Goal: Task Accomplishment & Management: Manage account settings

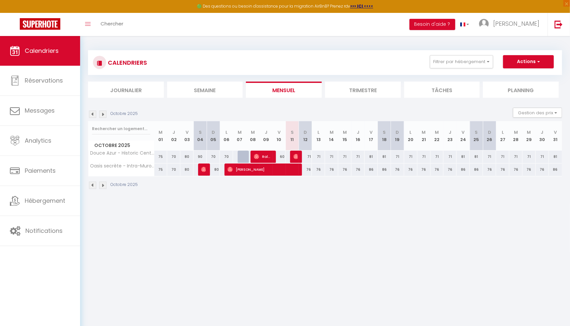
click at [264, 152] on span "Ralhane Bya" at bounding box center [262, 156] width 17 height 13
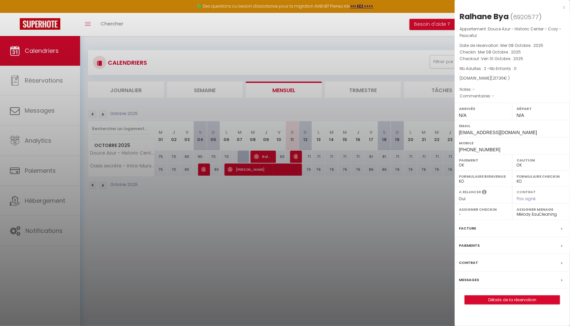
click at [279, 147] on div at bounding box center [285, 163] width 570 height 326
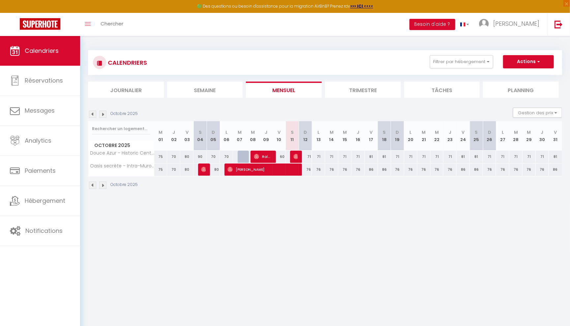
click at [268, 157] on span "Ralhane Bya" at bounding box center [262, 156] width 17 height 13
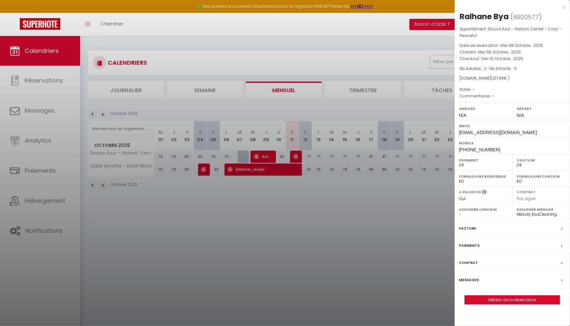
click at [562, 5] on div "x" at bounding box center [510, 7] width 111 height 8
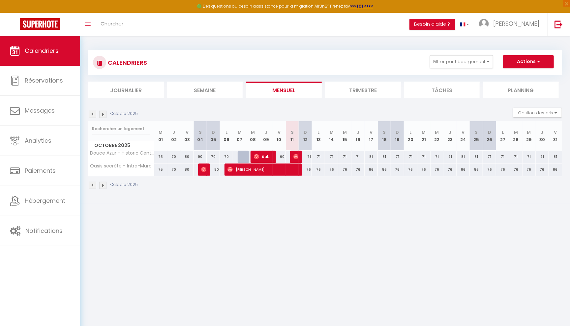
click at [285, 154] on div "60" at bounding box center [279, 156] width 13 height 12
type input "60"
type input "Ven 10 Octobre 2025"
type input "Sam 11 Octobre 2025"
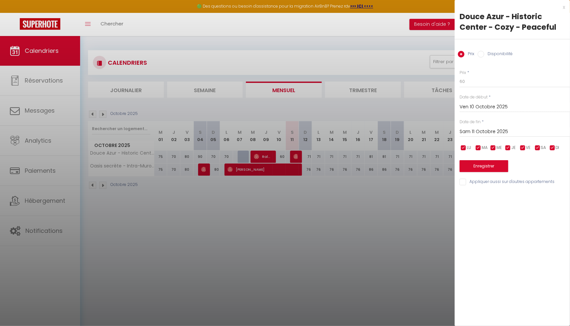
click at [566, 8] on div "x Douce Azur - Historic Center - Cozy - Peaceful Prix Disponibilité Prix * 60 S…" at bounding box center [512, 96] width 115 height 192
click at [564, 6] on div "x" at bounding box center [510, 7] width 111 height 8
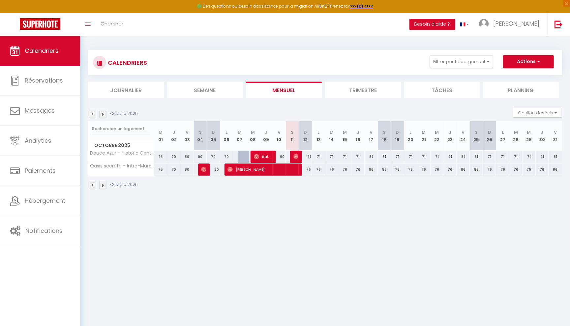
click at [285, 155] on div "60" at bounding box center [279, 156] width 13 height 12
type input "60"
type input "Ven 10 Octobre 2025"
type input "Sam 11 Octobre 2025"
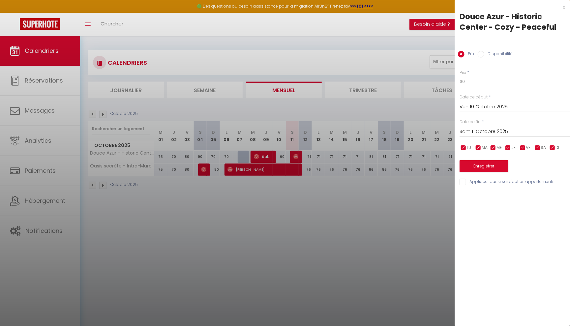
click at [564, 6] on div "x" at bounding box center [510, 7] width 111 height 8
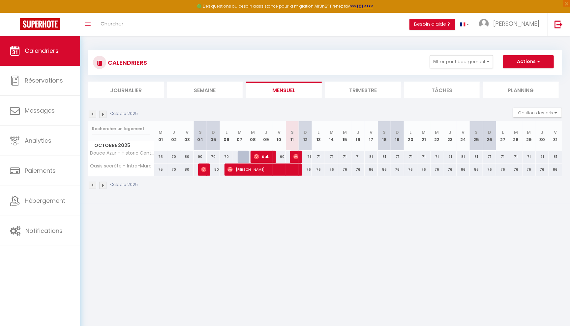
click at [265, 148] on th "J 09" at bounding box center [266, 135] width 13 height 29
click at [265, 152] on span "Ralhane Bya" at bounding box center [262, 156] width 17 height 13
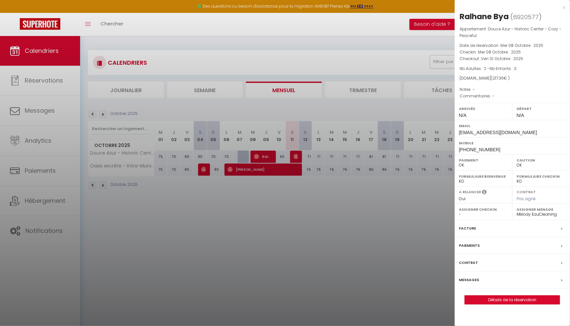
drag, startPoint x: 544, startPoint y: 15, endPoint x: 524, endPoint y: 15, distance: 19.5
click at [525, 16] on h2 "Ralhane Bya ( 6920577 )" at bounding box center [513, 16] width 106 height 11
drag, startPoint x: 538, startPoint y: 16, endPoint x: 491, endPoint y: 13, distance: 47.3
click at [491, 14] on h2 "Ralhane Bya ( 6920577 )" at bounding box center [513, 16] width 106 height 11
drag, startPoint x: 513, startPoint y: 17, endPoint x: 535, endPoint y: 18, distance: 22.1
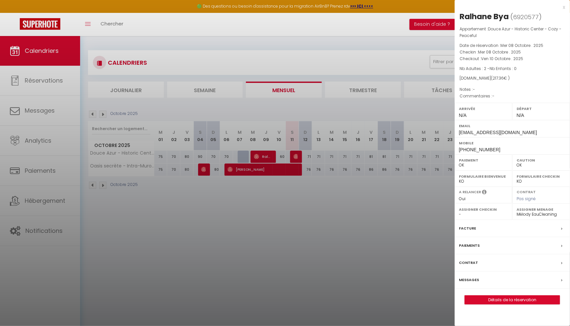
click at [535, 18] on span "6920577" at bounding box center [526, 17] width 26 height 8
click at [265, 214] on div at bounding box center [285, 163] width 570 height 326
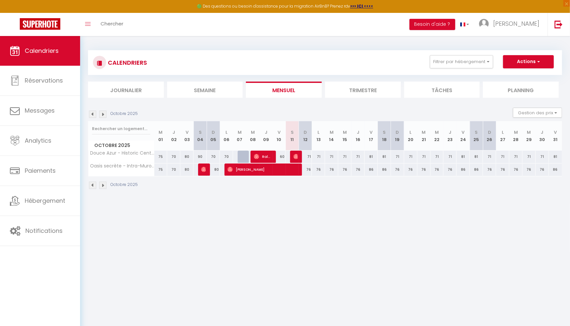
click at [282, 156] on div "60" at bounding box center [279, 156] width 13 height 12
type input "60"
type input "Ven 10 Octobre 2025"
type input "Sam 11 Octobre 2025"
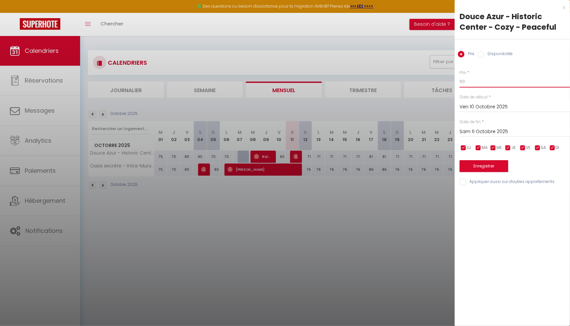
drag, startPoint x: 467, startPoint y: 81, endPoint x: 405, endPoint y: 81, distance: 61.7
click at [446, 81] on body "🟢 Des questions ou besoin d'assistance pour la migration AirBnB? Prenez rdv >>>…" at bounding box center [285, 199] width 570 height 326
type input "6"
type input "8"
type input "9"
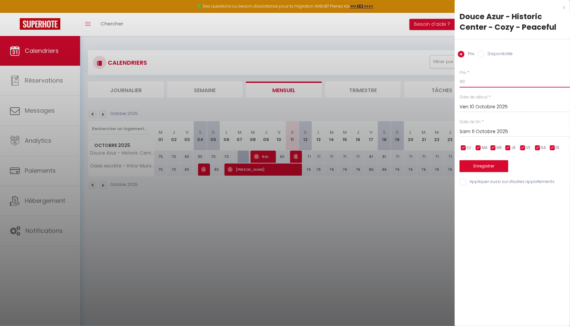
type input "90"
click at [477, 163] on button "Enregistrer" at bounding box center [484, 166] width 49 height 12
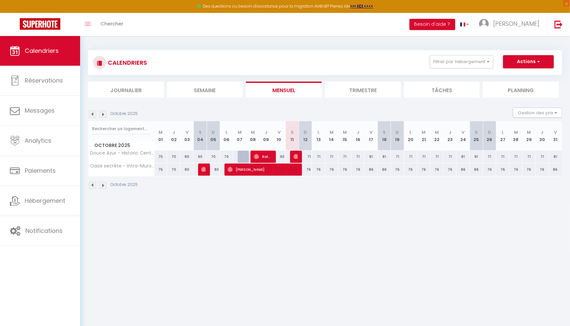
click at [308, 171] on div "76" at bounding box center [305, 169] width 13 height 12
type input "76"
type input "Dim 12 Octobre 2025"
type input "Lun 13 Octobre 2025"
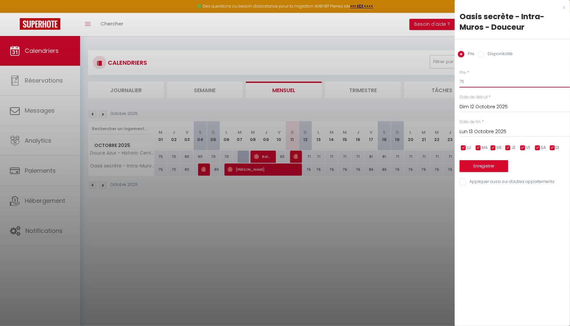
click at [473, 82] on input "76" at bounding box center [515, 82] width 111 height 12
type input "75"
click at [522, 147] on input "checkbox" at bounding box center [523, 148] width 7 height 7
checkbox input "false"
click at [540, 147] on input "checkbox" at bounding box center [538, 148] width 7 height 7
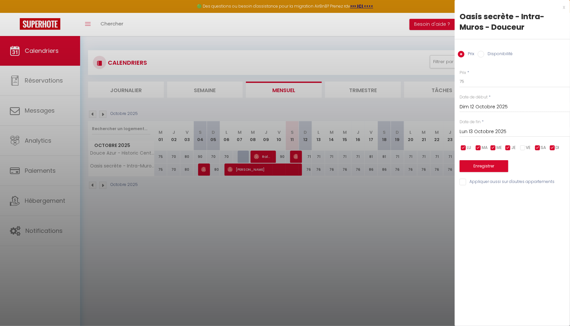
checkbox input "false"
click at [512, 134] on input "Lun 13 Octobre 2025" at bounding box center [515, 131] width 111 height 9
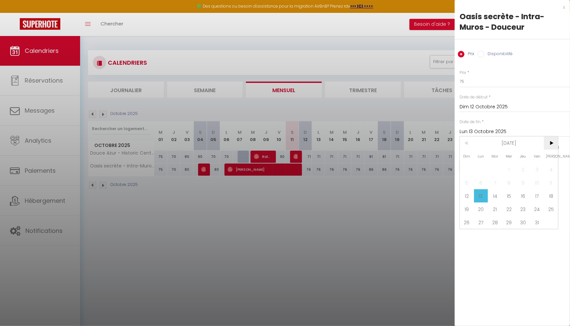
click at [547, 145] on span ">" at bounding box center [551, 142] width 14 height 13
click at [471, 181] on span "2" at bounding box center [467, 182] width 14 height 13
type input "Dim 02 Novembre 2025"
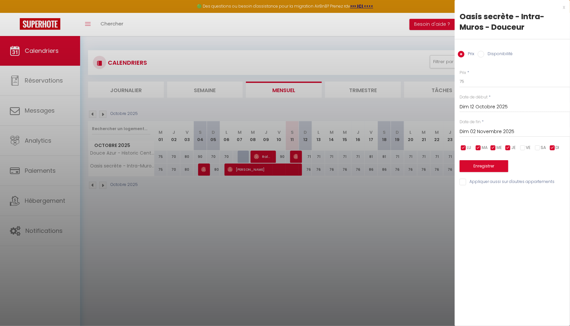
click at [484, 164] on button "Enregistrer" at bounding box center [484, 166] width 49 height 12
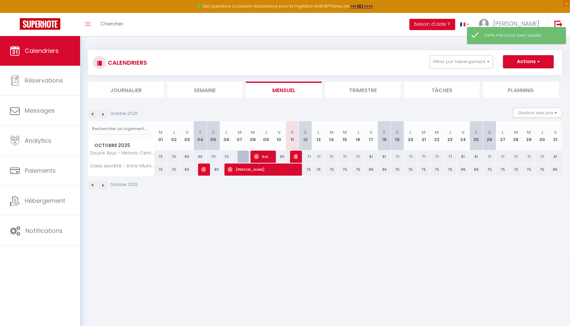
click at [310, 169] on div "75" at bounding box center [305, 169] width 13 height 12
type input "75"
type input "Dim 12 Octobre 2025"
type input "Lun 13 Octobre 2025"
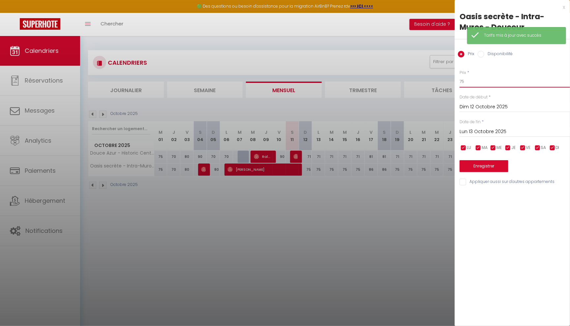
click at [470, 80] on input "75" at bounding box center [515, 82] width 111 height 12
type input "7"
type input "85"
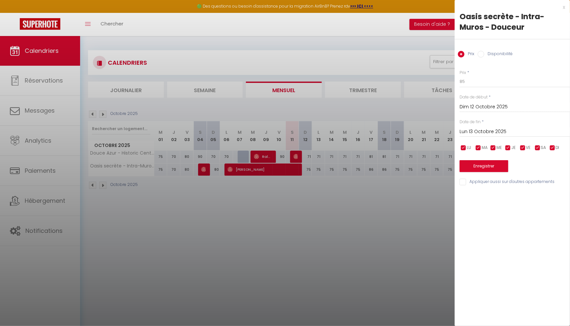
click at [482, 132] on input "Lun 13 Octobre 2025" at bounding box center [515, 131] width 111 height 9
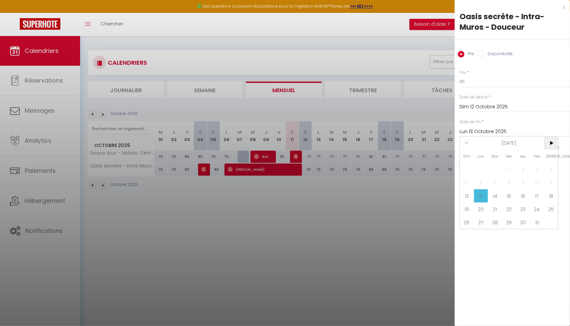
click at [551, 148] on span ">" at bounding box center [551, 142] width 14 height 13
click at [465, 184] on span "2" at bounding box center [467, 182] width 14 height 13
type input "Dim 02 Novembre 2025"
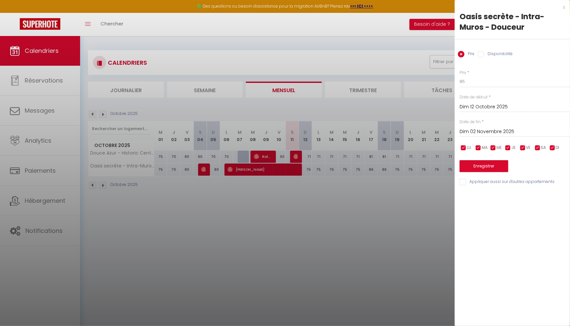
click at [463, 146] on input "checkbox" at bounding box center [464, 148] width 7 height 7
checkbox input "false"
click at [473, 146] on div "LU MA ME JE VE SA DI" at bounding box center [515, 148] width 119 height 8
click at [478, 146] on input "checkbox" at bounding box center [478, 148] width 7 height 7
checkbox input "false"
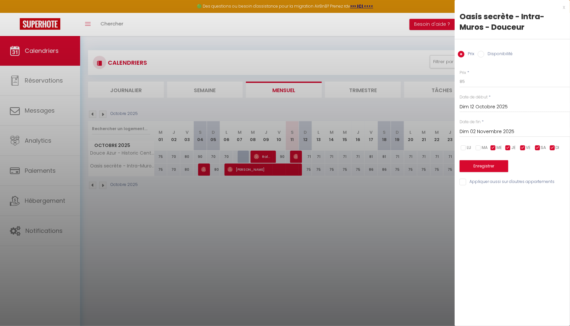
click at [493, 146] on input "checkbox" at bounding box center [493, 148] width 7 height 7
checkbox input "false"
click at [507, 148] on input "checkbox" at bounding box center [508, 148] width 7 height 7
checkbox input "false"
click at [556, 147] on input "checkbox" at bounding box center [553, 148] width 7 height 7
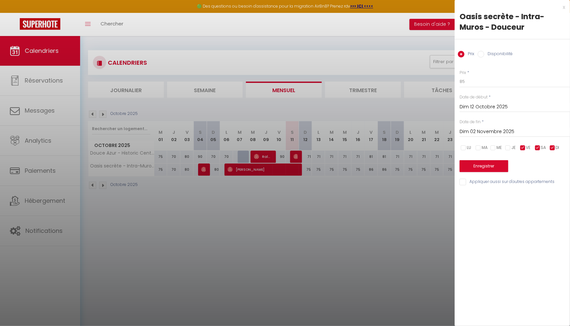
checkbox input "false"
click at [499, 163] on button "Enregistrer" at bounding box center [484, 166] width 49 height 12
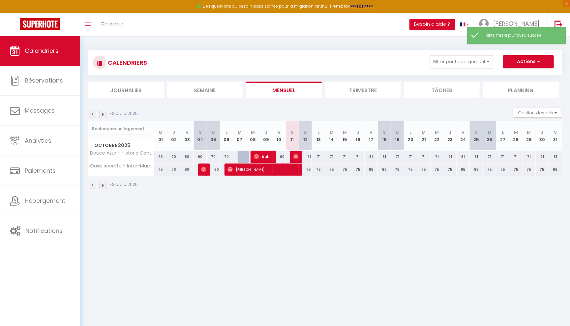
click at [310, 156] on div "71" at bounding box center [305, 156] width 13 height 12
type input "71"
type input "Dim 12 Octobre 2025"
type input "Lun 13 Octobre 2025"
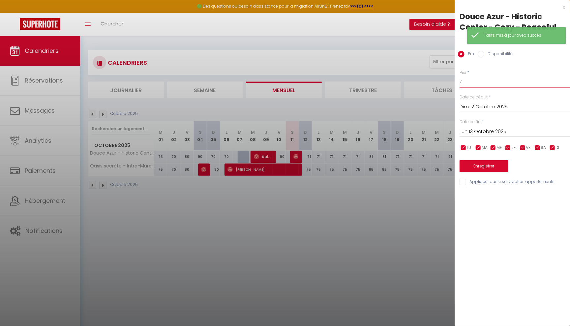
click at [464, 82] on input "71" at bounding box center [515, 82] width 111 height 12
type input "70"
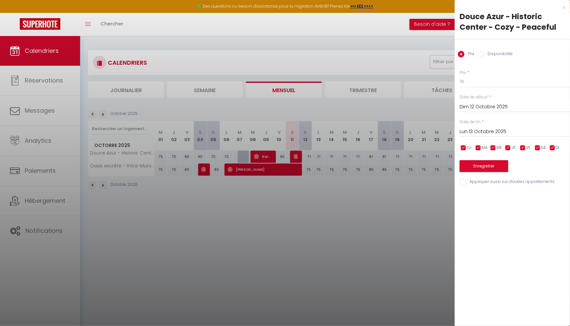
click at [496, 132] on input "Lun 13 Octobre 2025" at bounding box center [515, 131] width 111 height 9
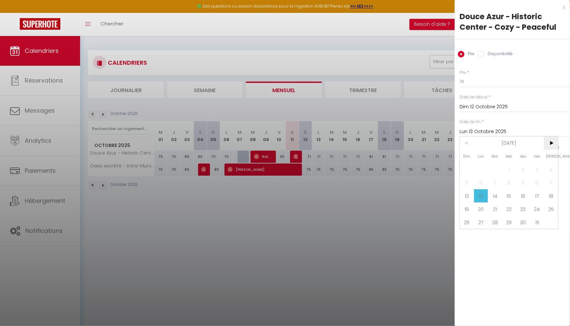
click at [548, 146] on span ">" at bounding box center [551, 142] width 14 height 13
click at [481, 183] on span "3" at bounding box center [481, 182] width 14 height 13
type input "Lun 03 Novembre 2025"
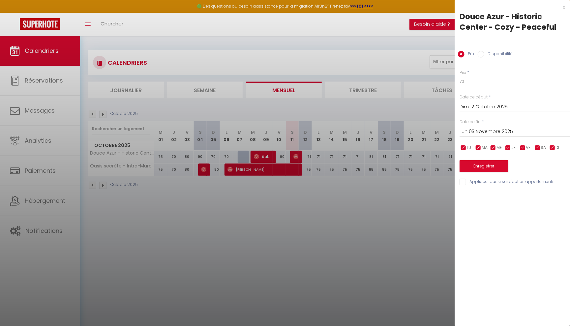
click at [494, 164] on button "Enregistrer" at bounding box center [484, 166] width 49 height 12
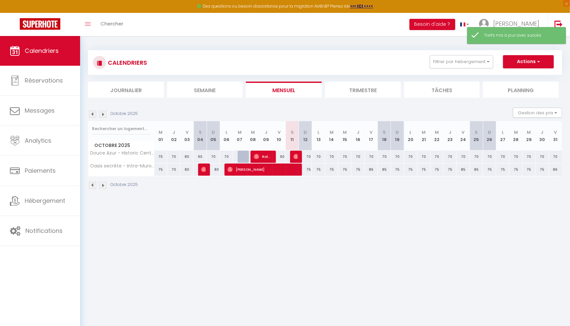
click at [307, 156] on div "70" at bounding box center [305, 156] width 13 height 12
type input "70"
type input "Dim 12 Octobre 2025"
type input "Lun 13 Octobre 2025"
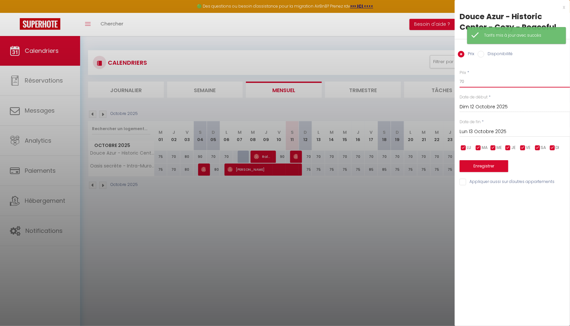
click at [471, 80] on input "70" at bounding box center [515, 82] width 111 height 12
type input "7"
type input "80"
click at [492, 130] on input "Lun 13 Octobre 2025" at bounding box center [515, 131] width 111 height 9
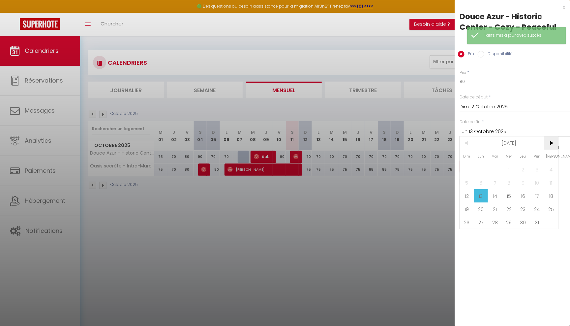
click at [553, 144] on span ">" at bounding box center [551, 142] width 14 height 13
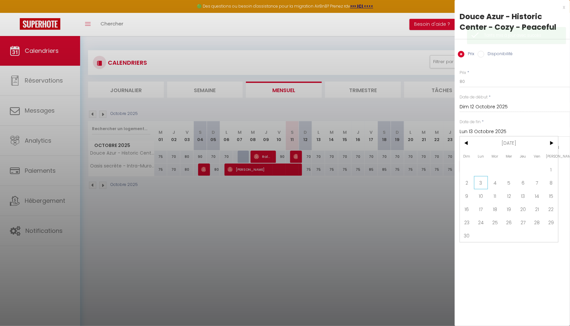
click at [480, 183] on span "3" at bounding box center [481, 182] width 14 height 13
type input "Lun 03 Novembre 2025"
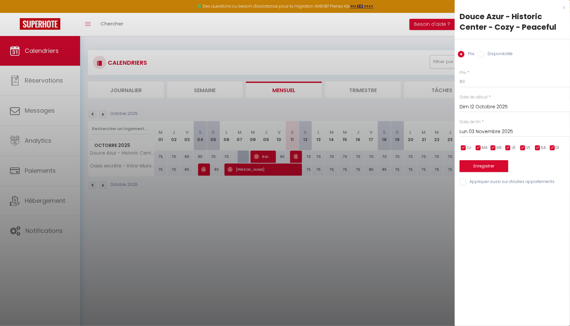
click at [524, 148] on input "checkbox" at bounding box center [523, 148] width 7 height 7
click at [523, 147] on input "checkbox" at bounding box center [523, 148] width 7 height 7
checkbox input "true"
click at [512, 147] on span "JE" at bounding box center [514, 148] width 4 height 6
checkbox input "false"
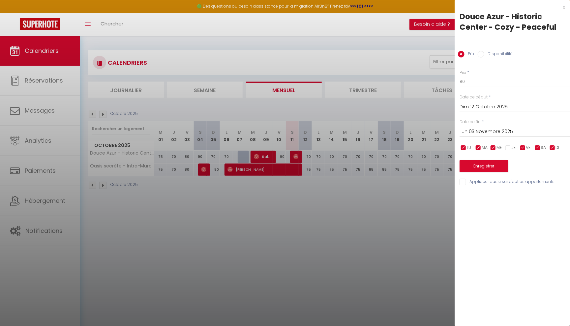
click at [496, 147] on input "checkbox" at bounding box center [493, 148] width 7 height 7
checkbox input "false"
click at [480, 147] on input "checkbox" at bounding box center [478, 148] width 7 height 7
checkbox input "false"
click at [464, 146] on input "checkbox" at bounding box center [464, 148] width 7 height 7
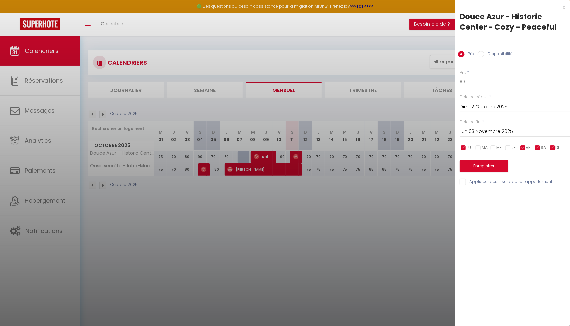
checkbox input "false"
click at [555, 148] on input "checkbox" at bounding box center [553, 148] width 7 height 7
checkbox input "false"
click at [493, 167] on button "Enregistrer" at bounding box center [484, 166] width 49 height 12
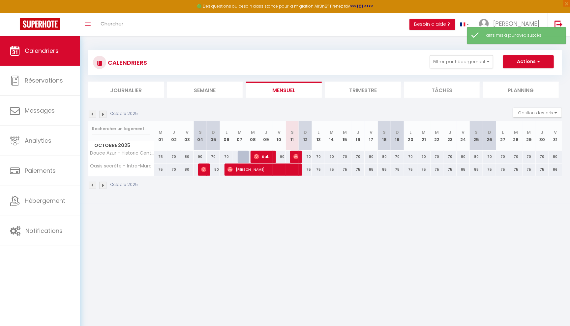
click at [556, 170] on div "86" at bounding box center [555, 169] width 13 height 12
type input "86"
type input "Ven 31 Octobre 2025"
type input "[DATE]"
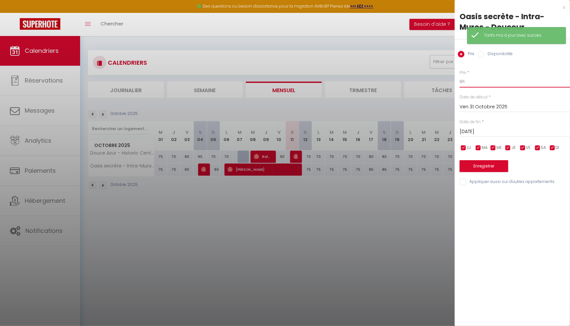
click at [481, 83] on input "86" at bounding box center [515, 82] width 111 height 12
type input "85"
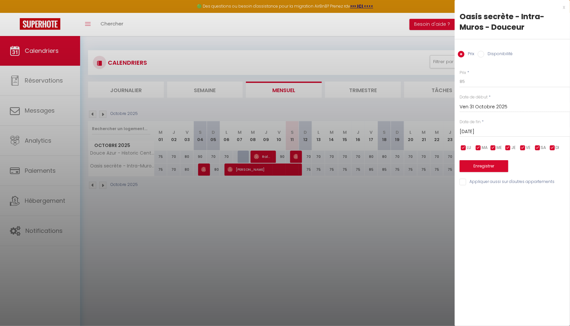
click at [500, 163] on button "Enregistrer" at bounding box center [484, 166] width 49 height 12
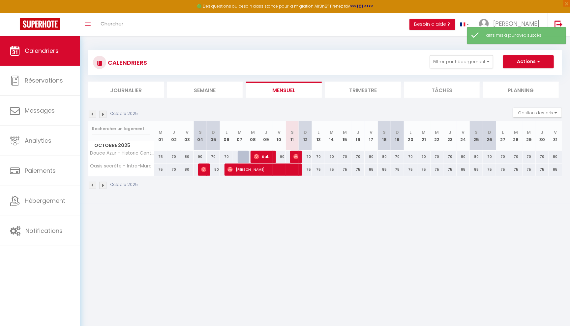
click at [104, 113] on img at bounding box center [102, 114] width 7 height 7
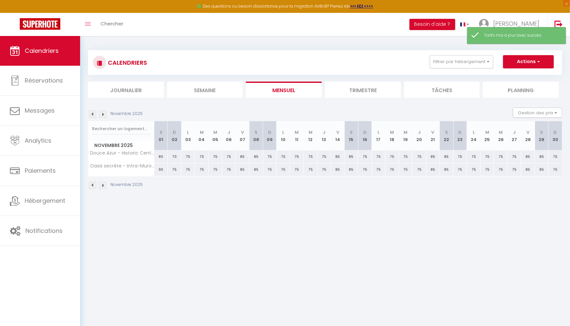
click at [161, 171] on div "90" at bounding box center [161, 169] width 14 height 12
type input "90"
type input "[DATE]"
type input "Dim 02 Novembre 2025"
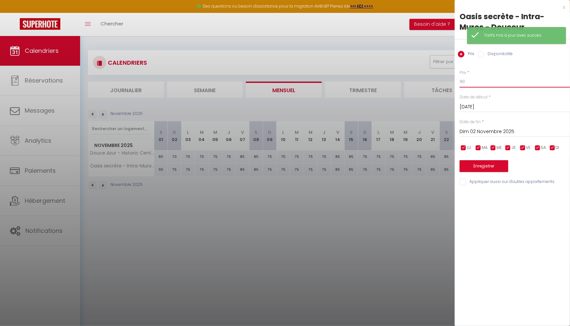
click at [474, 81] on input "90" at bounding box center [515, 82] width 111 height 12
type input "9"
type input "85"
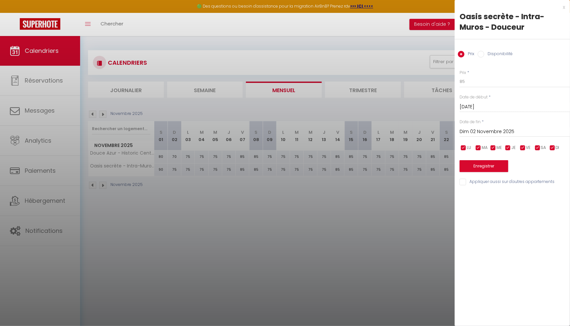
click at [487, 170] on button "Enregistrer" at bounding box center [484, 166] width 49 height 12
